Goal: Task Accomplishment & Management: Use online tool/utility

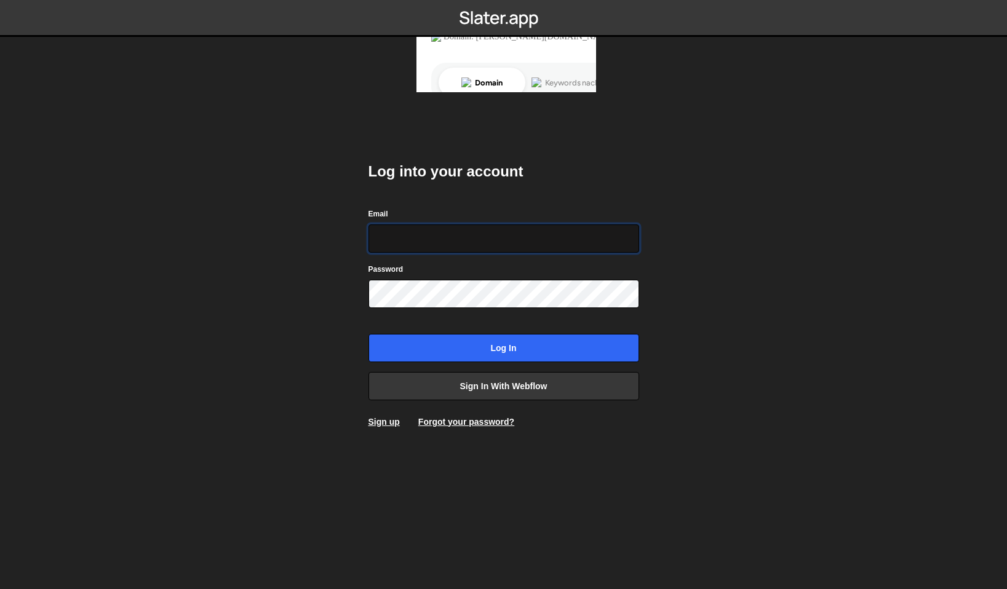
click at [415, 242] on input "Email" at bounding box center [503, 238] width 271 height 28
type input "[EMAIL_ADDRESS][DOMAIN_NAME]"
click at [368, 334] on input "Log in" at bounding box center [503, 348] width 271 height 28
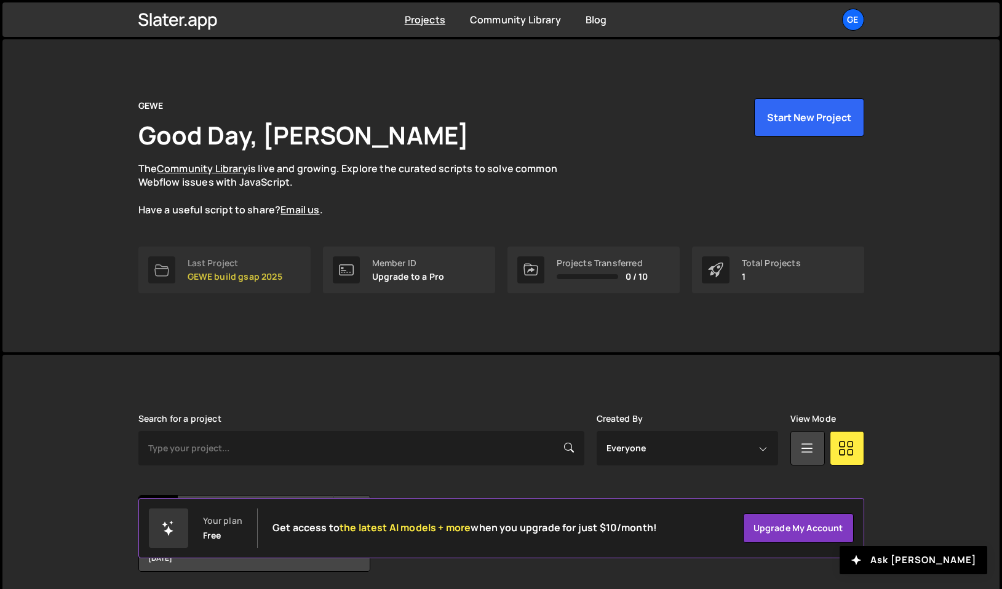
click at [239, 277] on p "GEWE build gsap 2025" at bounding box center [235, 277] width 95 height 10
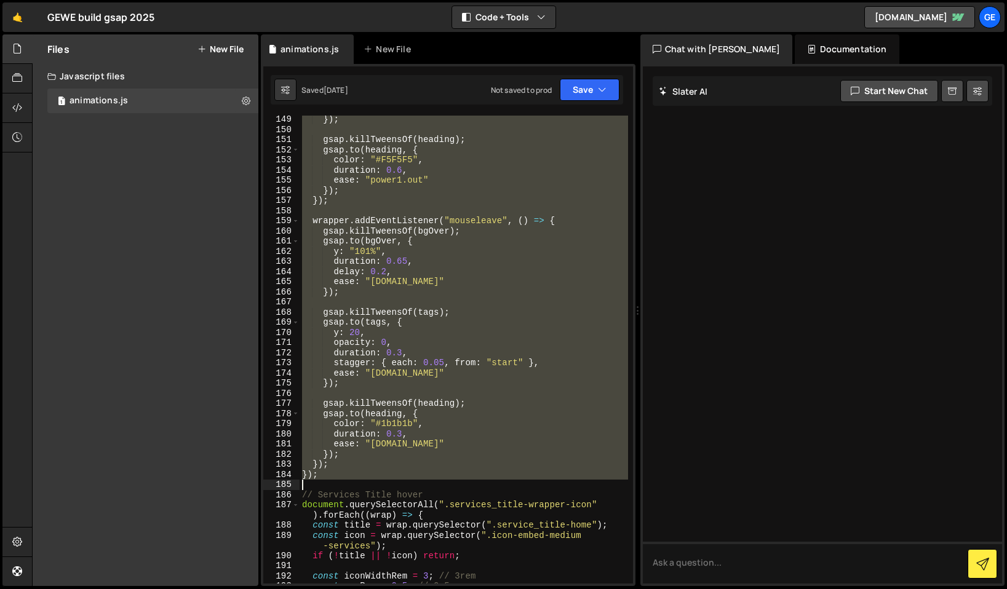
scroll to position [1629, 0]
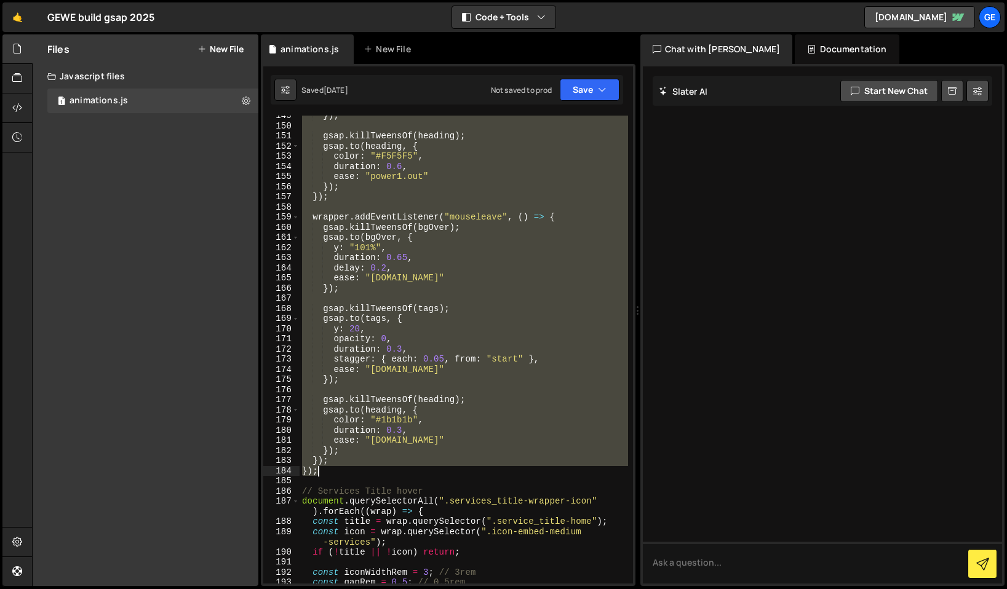
drag, startPoint x: 302, startPoint y: 288, endPoint x: 437, endPoint y: 474, distance: 228.9
click at [437, 474] on div "}) ; gsap . killTweensOf ( heading ) ; gsap . to ( heading , { color : "#F5F5F5…" at bounding box center [464, 355] width 328 height 488
click at [354, 286] on div "}) ; gsap . killTweensOf ( heading ) ; gsap . to ( heading , { color : "#F5F5F5…" at bounding box center [464, 350] width 328 height 468
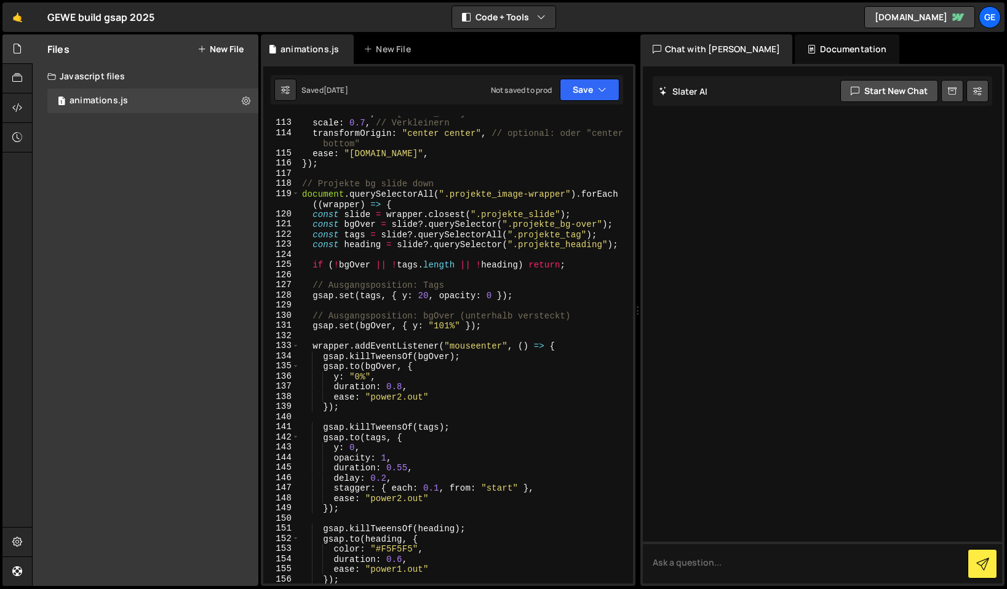
scroll to position [1247, 0]
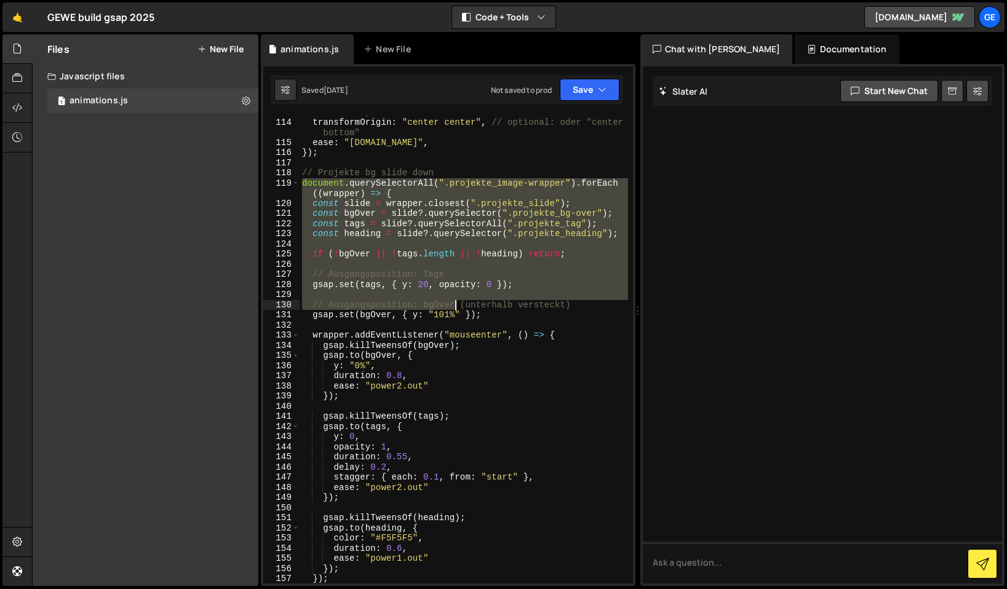
drag, startPoint x: 304, startPoint y: 184, endPoint x: 458, endPoint y: 309, distance: 198.5
click at [456, 310] on div "scale : 0.7 , // Verkleinern transformOrigin : "center center" , // optional: o…" at bounding box center [464, 351] width 328 height 488
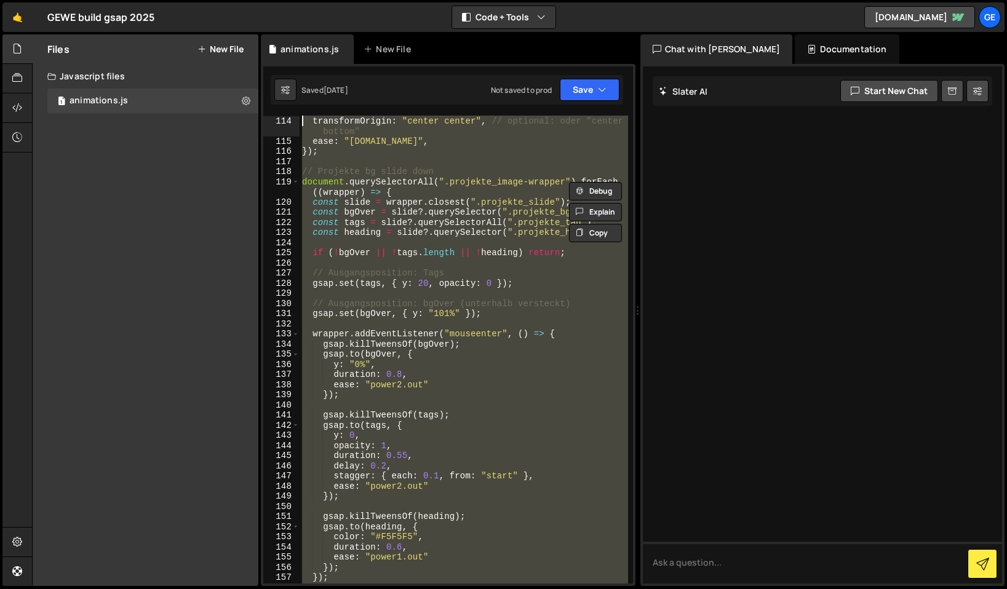
scroll to position [1197, 0]
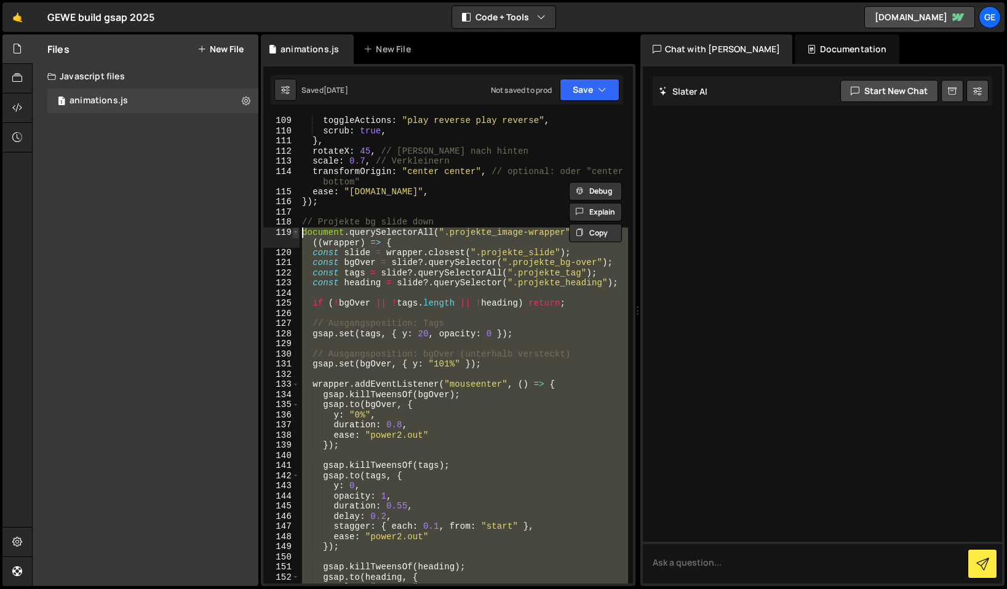
drag, startPoint x: 320, startPoint y: 494, endPoint x: 293, endPoint y: 235, distance: 261.0
click at [293, 235] on div "// Ausgangsposition: bgOver (unterhalb versteckt) 109 110 111 112 113 114 115 1…" at bounding box center [448, 350] width 370 height 468
type textarea "document.querySelectorAll(".projekte_image-wrapper").forEach((wrapper) => { con…"
paste textarea
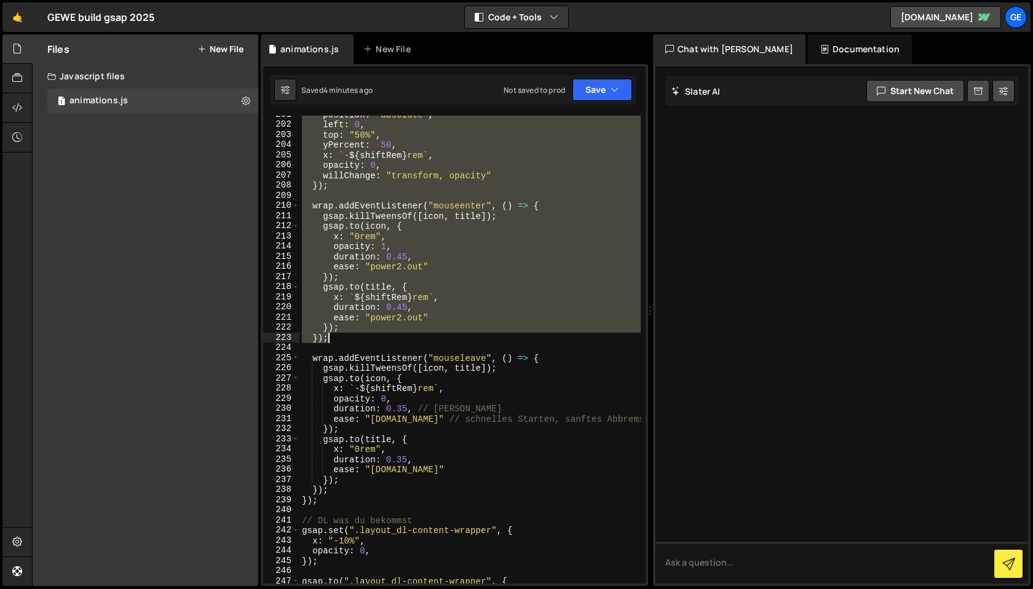
scroll to position [2246, 0]
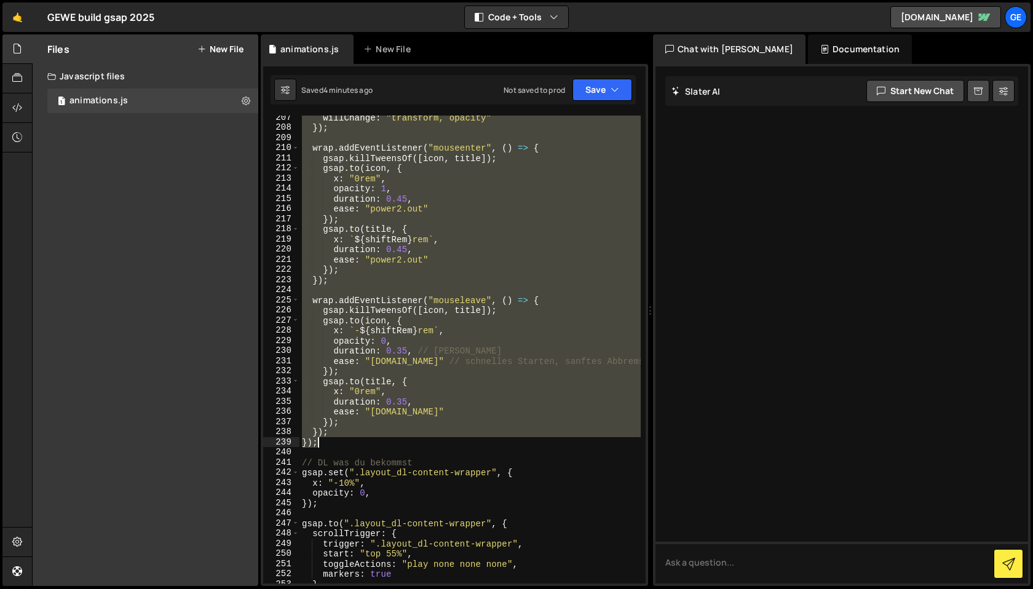
drag, startPoint x: 303, startPoint y: 275, endPoint x: 407, endPoint y: 442, distance: 197.3
click at [410, 441] on div "willChange : "transform, opacity" }) ; wrap . addEventListener ( "mouseenter" ,…" at bounding box center [470, 357] width 341 height 488
click at [327, 442] on div "willChange : "transform, opacity" }) ; wrap . addEventListener ( "mouseenter" ,…" at bounding box center [470, 350] width 341 height 468
type textarea "});"
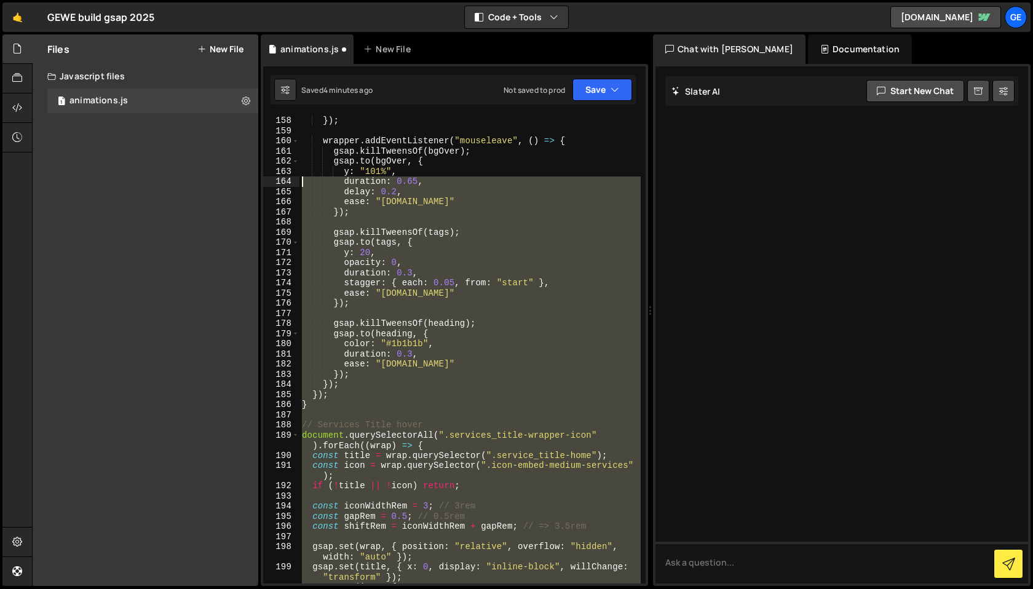
scroll to position [1705, 0]
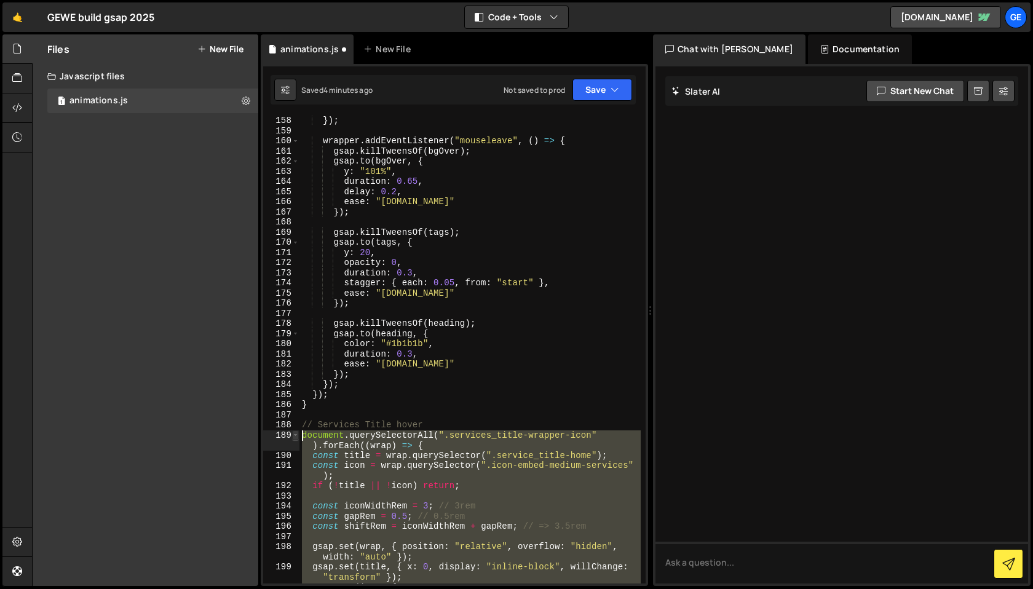
drag, startPoint x: 320, startPoint y: 534, endPoint x: 298, endPoint y: 440, distance: 97.1
click at [298, 440] on div "// Service Title hover tablet mobile 158 159 160 161 162 163 164 165 166 167 16…" at bounding box center [454, 350] width 383 height 468
type textarea "document.querySelectorAll(".services_title-wrapper-icon").forEach((wrap) => { c…"
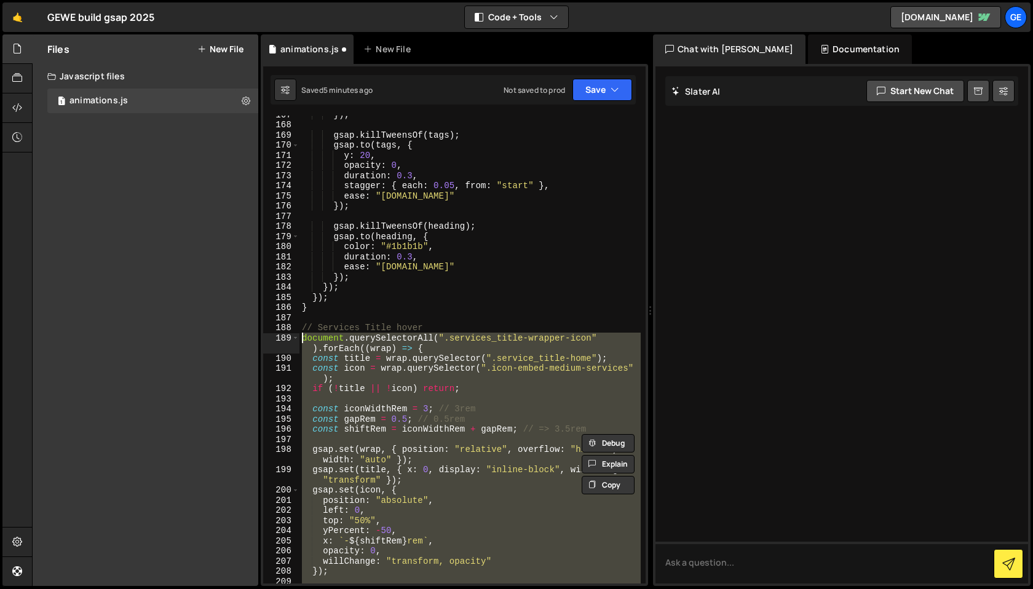
scroll to position [1806, 0]
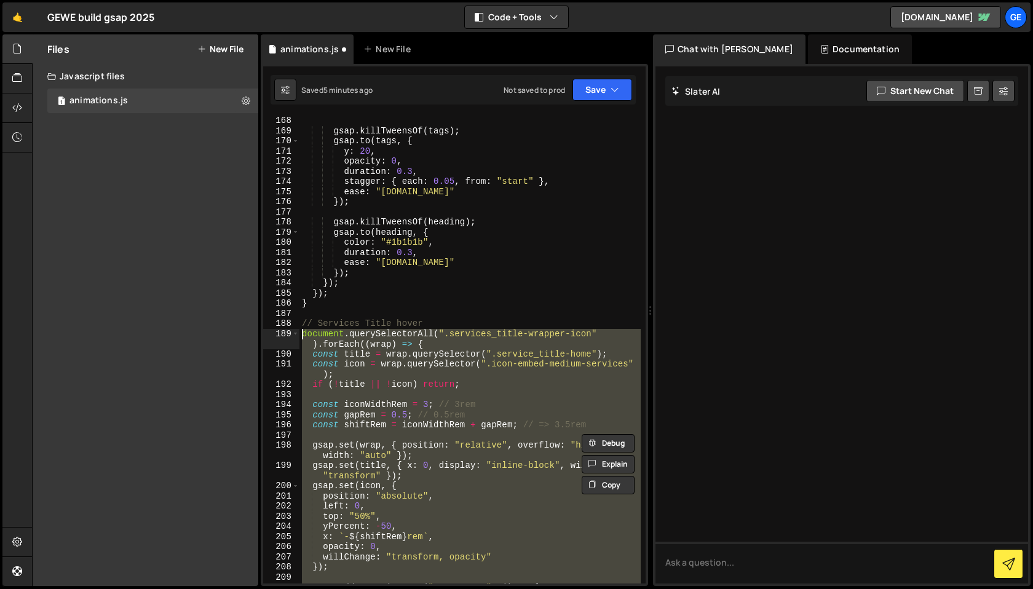
paste textarea
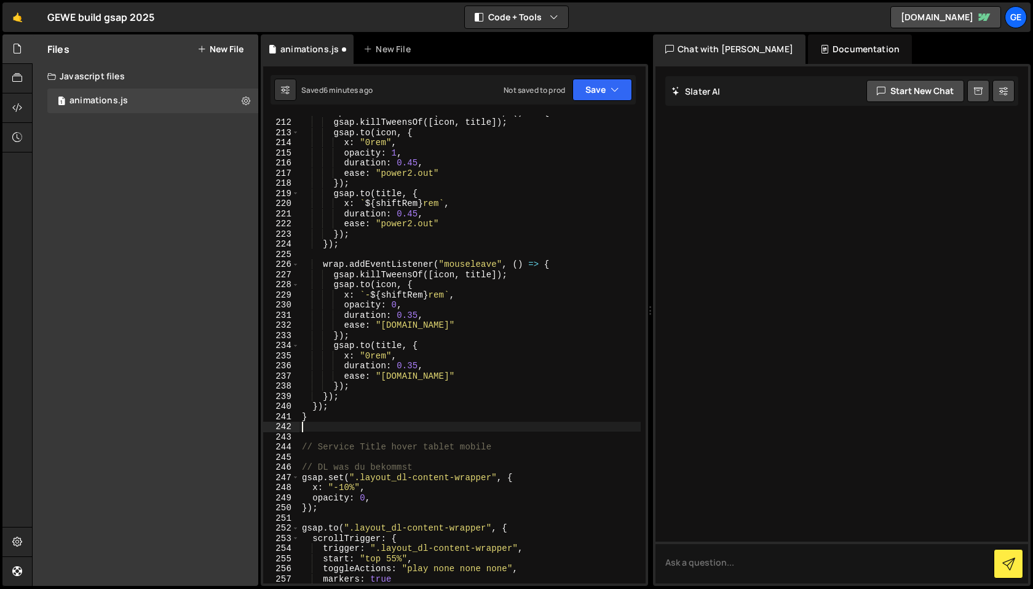
scroll to position [2292, 0]
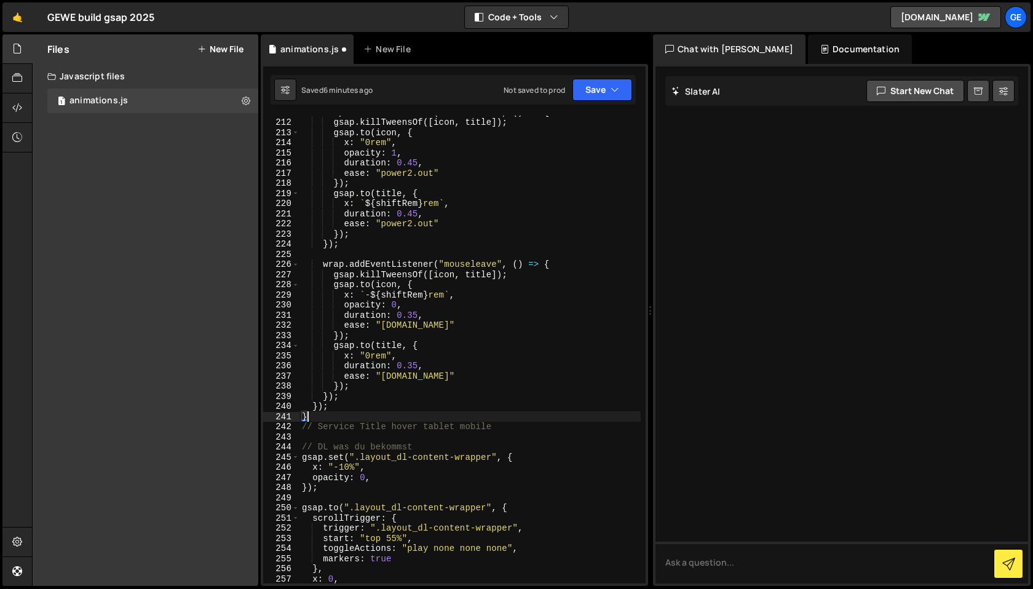
click at [498, 426] on div "wrap . addEventListener ( "mouseenter" , ( ) => { gsap . killTweensOf ([ icon ,…" at bounding box center [470, 351] width 341 height 488
type textarea "// Service Title hover tablet mobile"
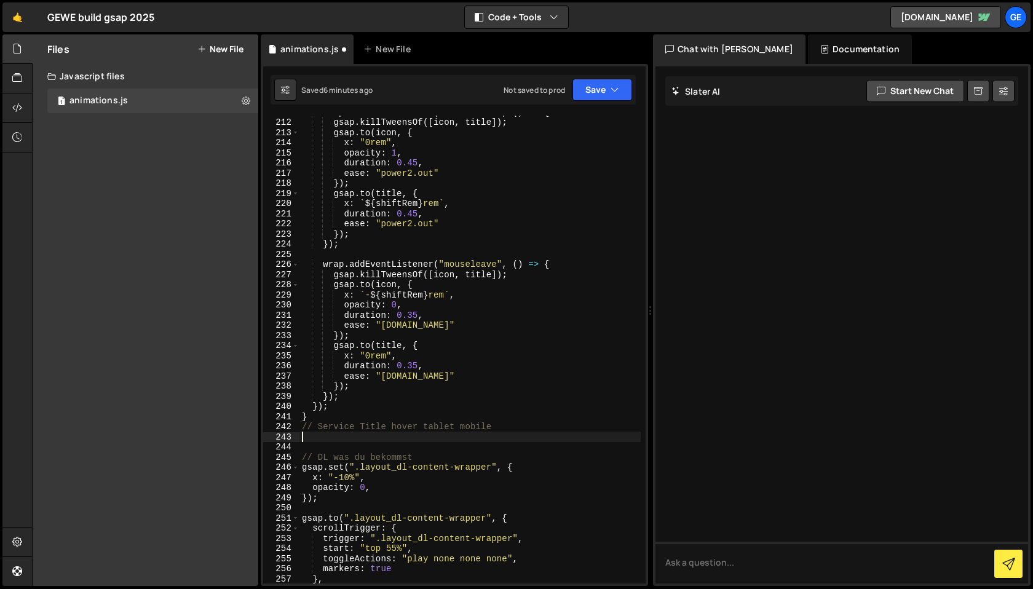
paste textarea "}"
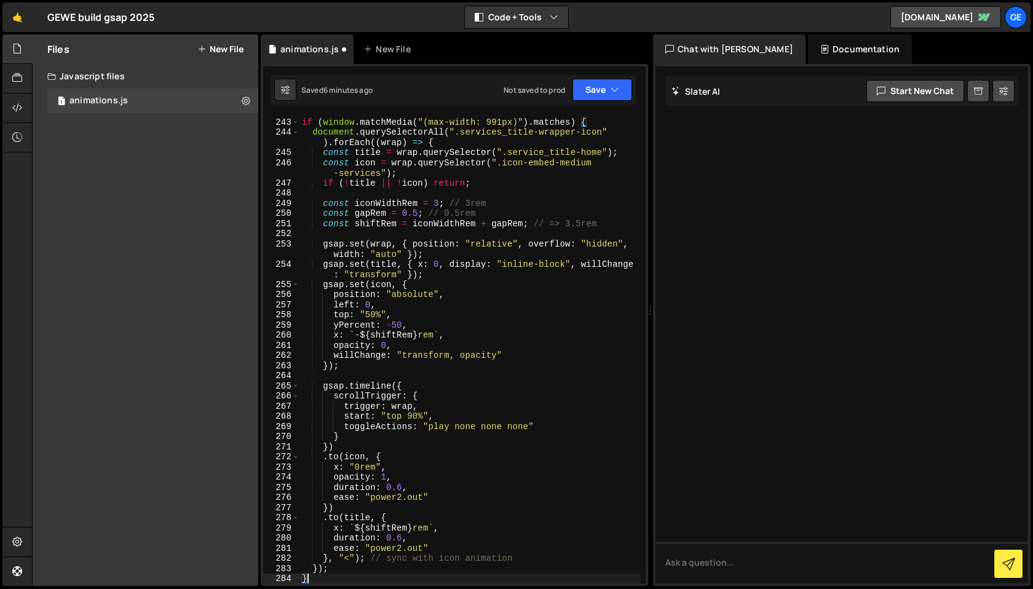
scroll to position [2607, 0]
type textarea "}"
click at [614, 97] on button "Save" at bounding box center [603, 90] width 60 height 22
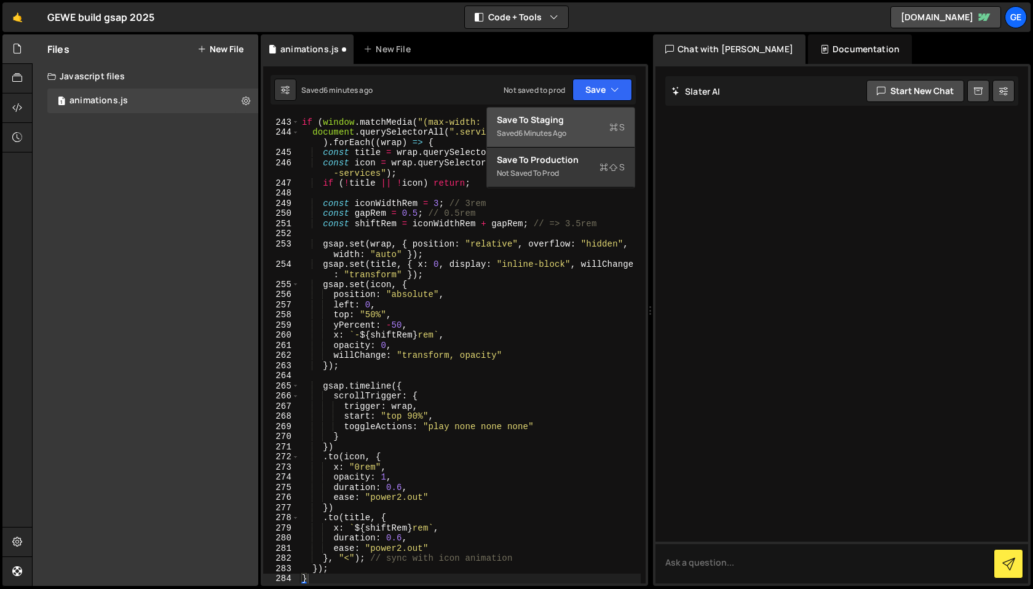
click at [595, 115] on div "Save to Staging S" at bounding box center [561, 120] width 128 height 12
